Goal: Information Seeking & Learning: Learn about a topic

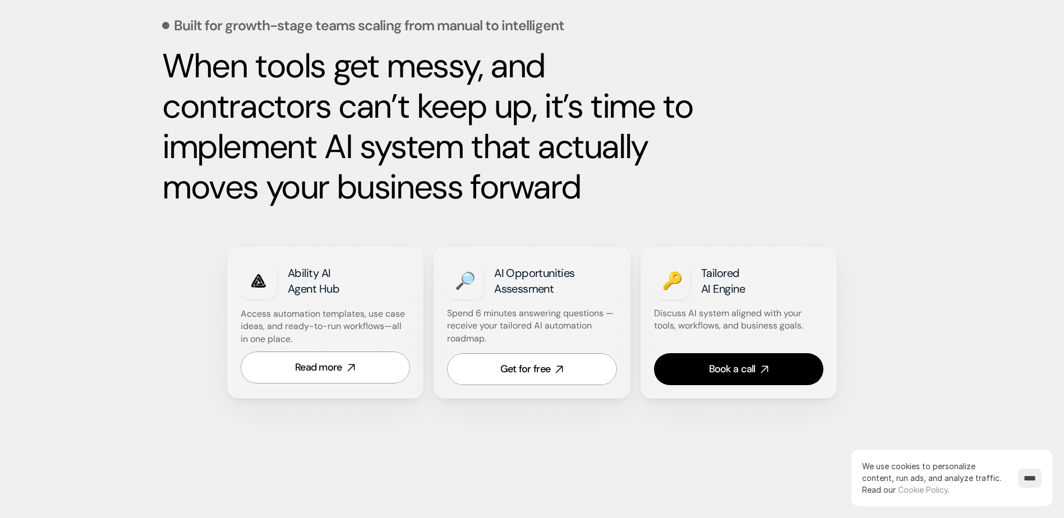
scroll to position [550, 0]
click at [514, 260] on div "🔎 AI Opportunities Assessment" at bounding box center [532, 281] width 170 height 42
click at [270, 263] on div at bounding box center [259, 281] width 36 height 36
click at [294, 351] on link "Read more" at bounding box center [326, 367] width 170 height 32
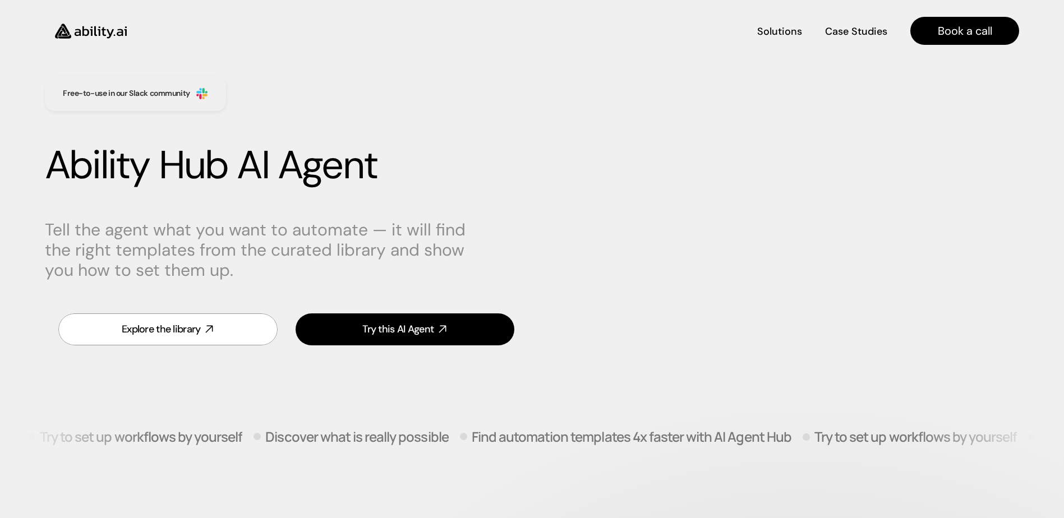
scroll to position [17, 0]
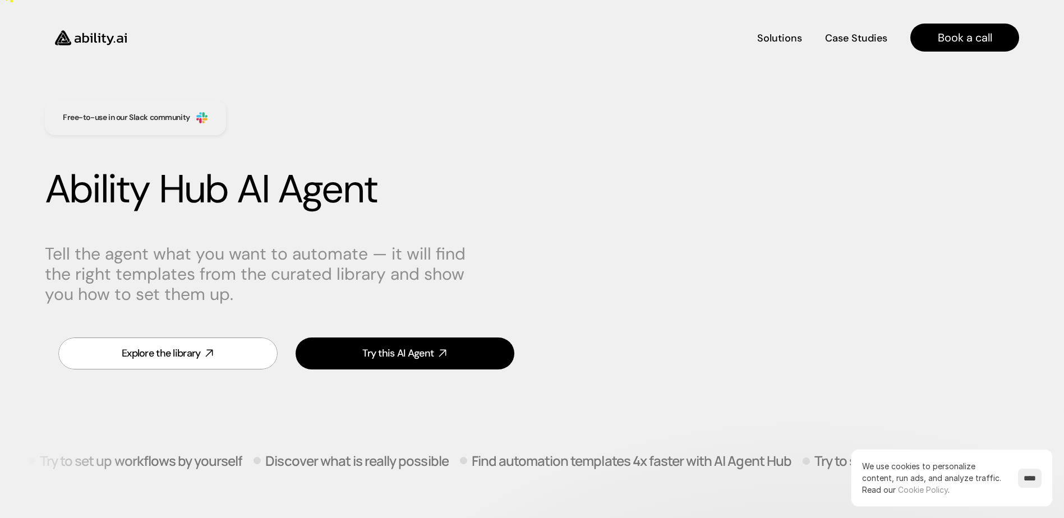
click at [96, 105] on div "Free-to-use in our Slack community" at bounding box center [135, 117] width 181 height 35
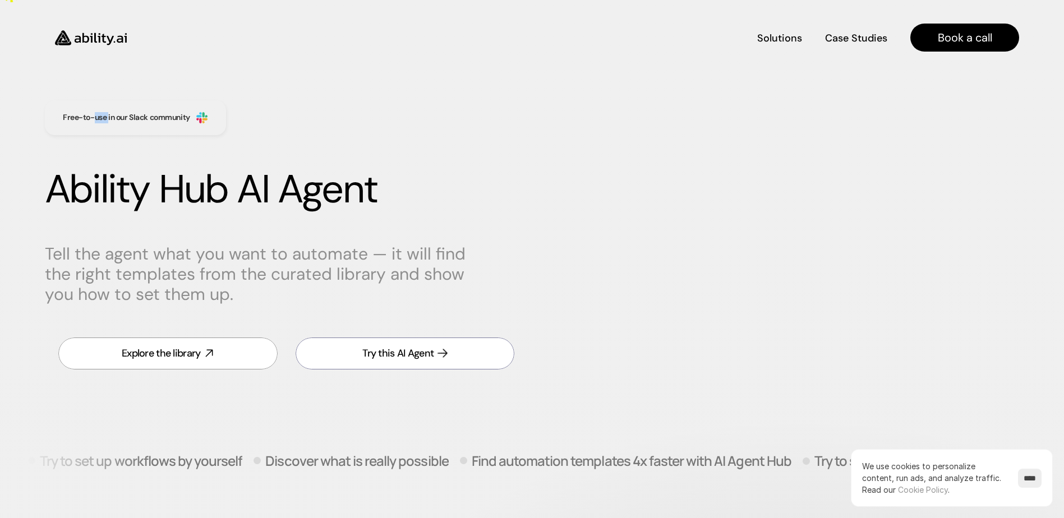
click at [399, 347] on div "Try this AI Agent" at bounding box center [397, 354] width 71 height 14
